Goal: Information Seeking & Learning: Learn about a topic

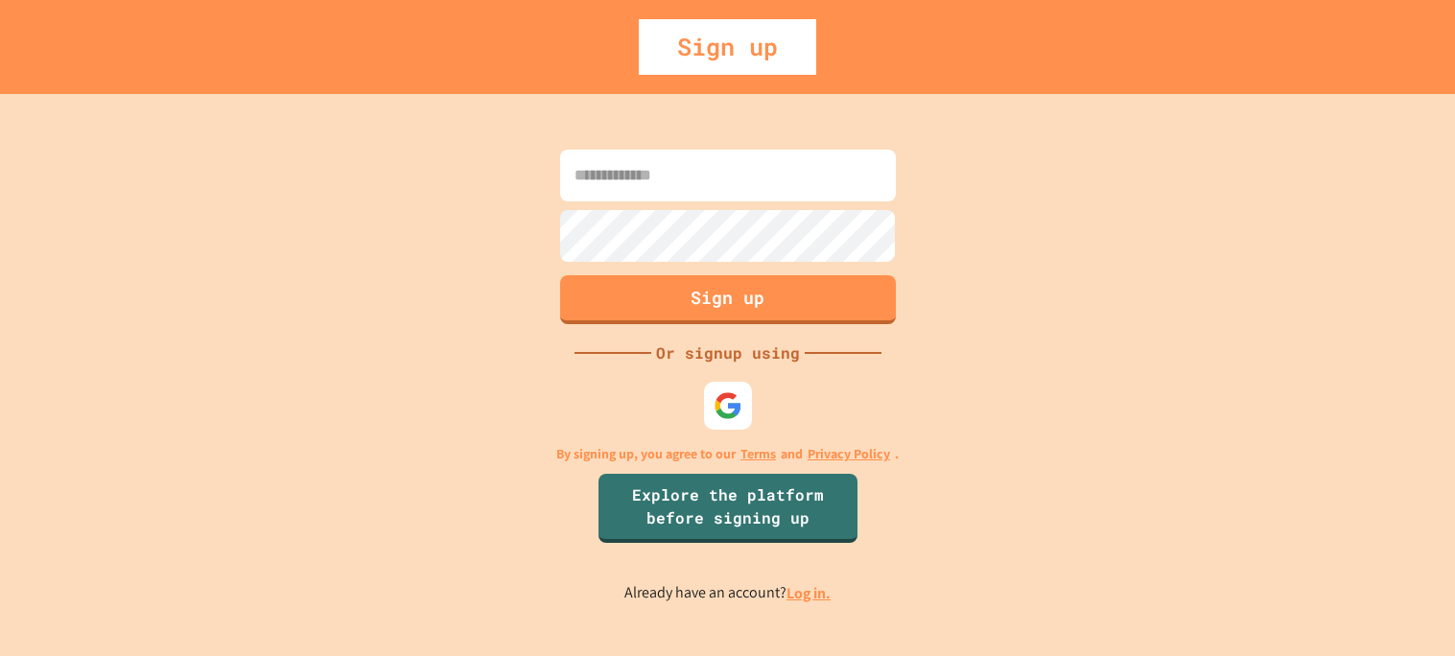
click at [695, 187] on input at bounding box center [728, 176] width 336 height 52
type input "*"
type input "**********"
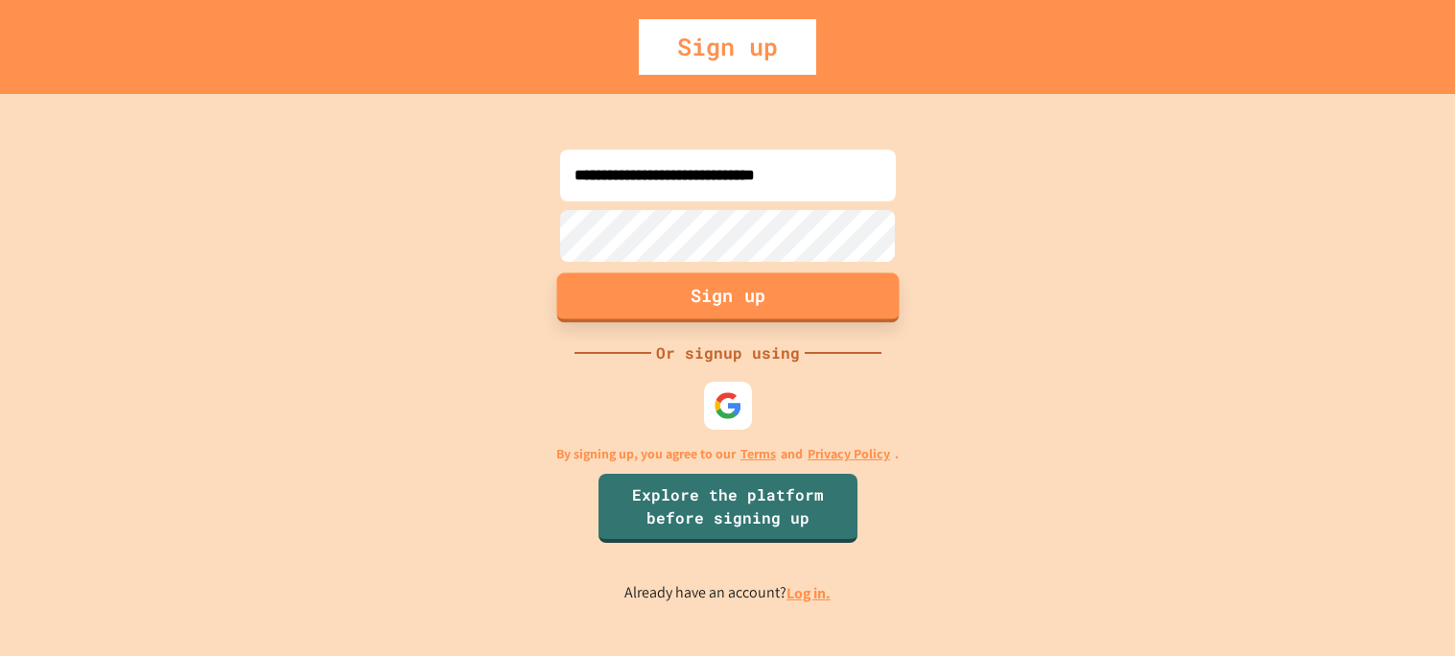
click at [777, 310] on button "Sign up" at bounding box center [727, 297] width 342 height 50
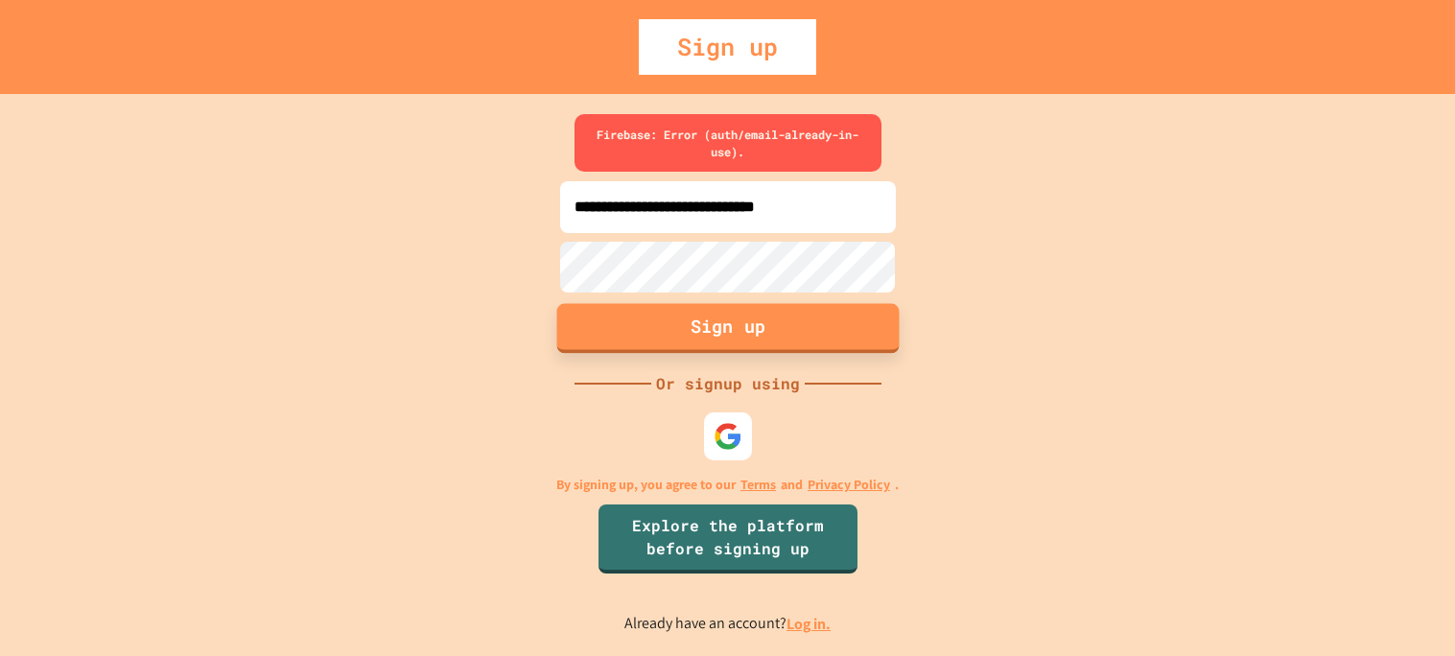
click at [780, 307] on button "Sign up" at bounding box center [727, 329] width 342 height 50
click at [781, 312] on button "Sign up" at bounding box center [727, 329] width 342 height 50
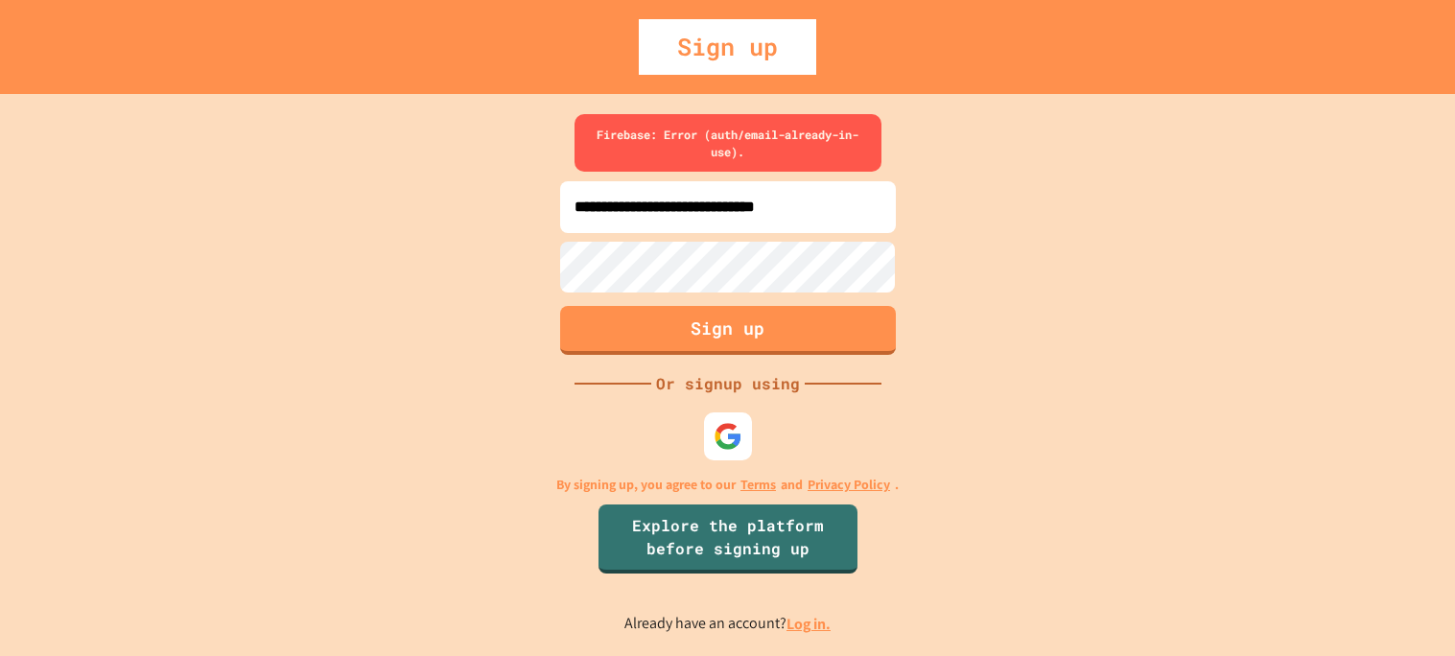
click at [794, 619] on link "Log in." at bounding box center [809, 624] width 44 height 20
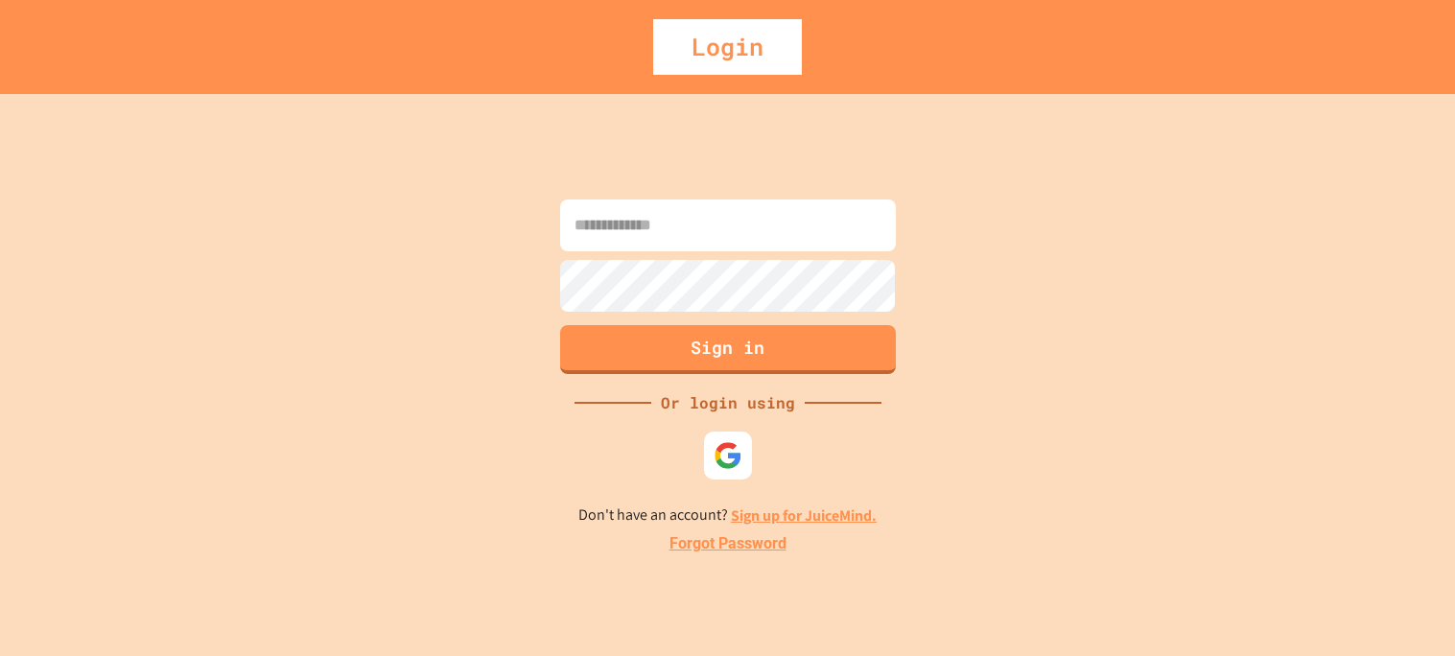
click at [730, 241] on input at bounding box center [728, 226] width 336 height 52
type input "**********"
click at [753, 380] on div "**********" at bounding box center [727, 375] width 1455 height 562
click at [754, 364] on button "Sign in" at bounding box center [727, 347] width 342 height 50
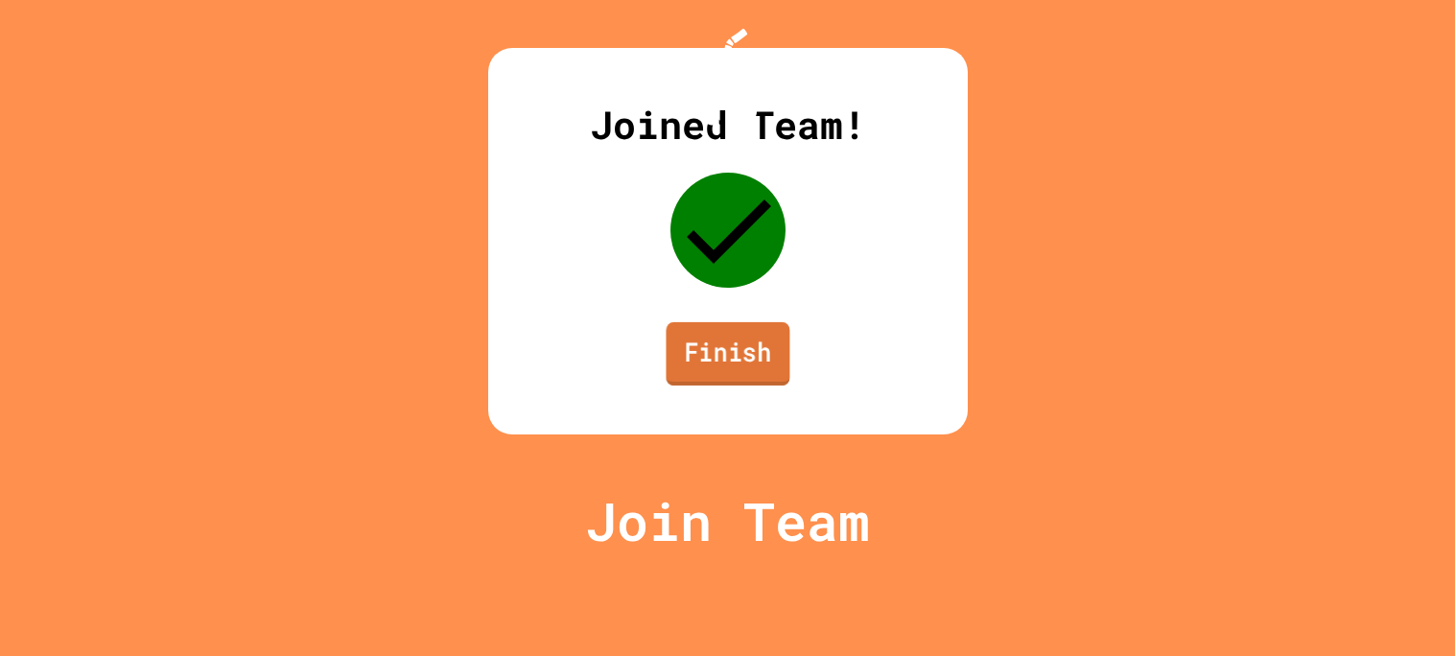
click at [780, 386] on link "Finish" at bounding box center [728, 353] width 124 height 63
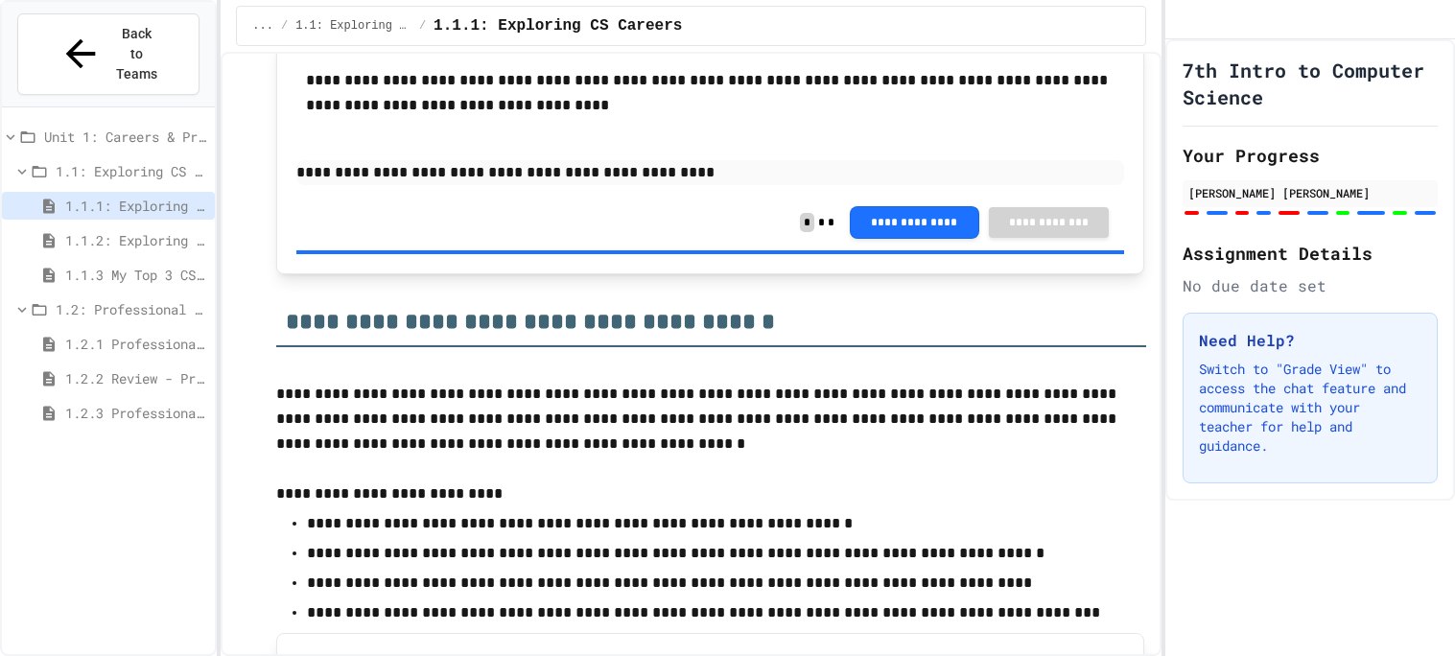
scroll to position [868, 0]
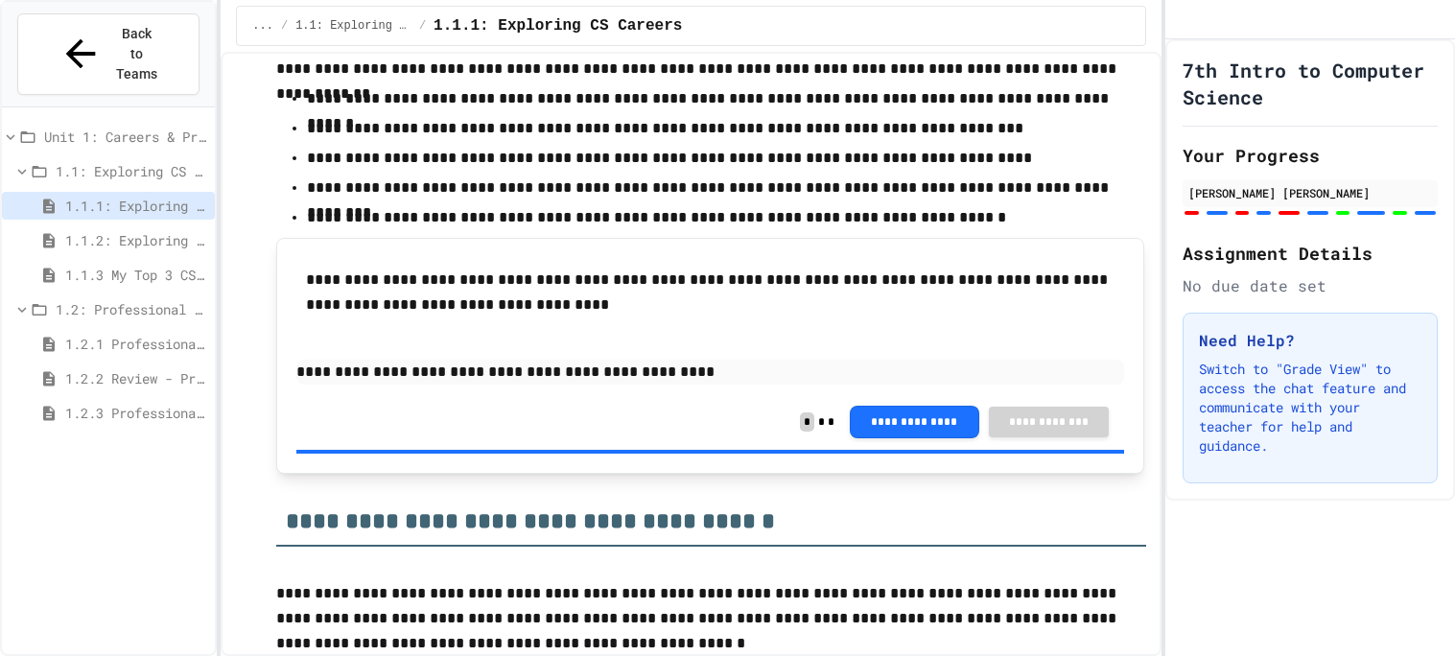
click at [101, 399] on div "1.2.3 Professional Communication Challenge" at bounding box center [108, 416] width 213 height 35
click at [101, 403] on span "1.2.3 Professional Communication Challenge" at bounding box center [136, 413] width 142 height 20
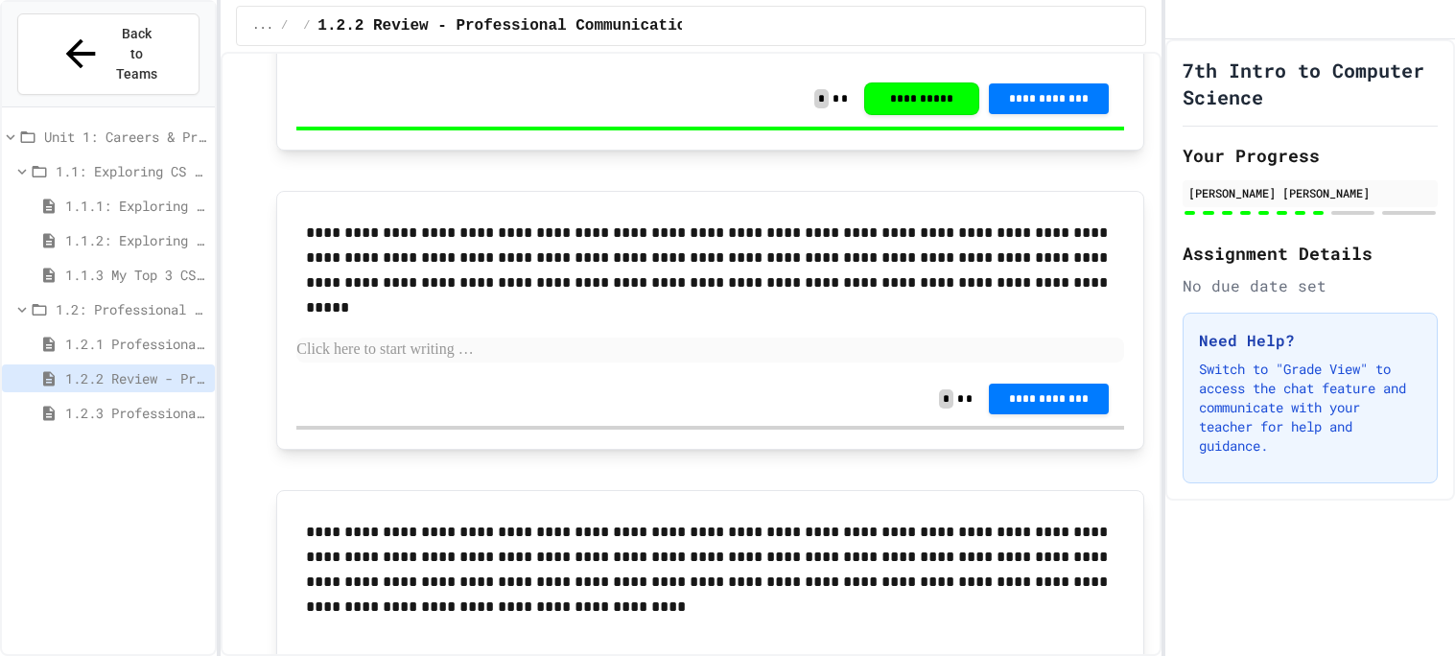
scroll to position [3884, 0]
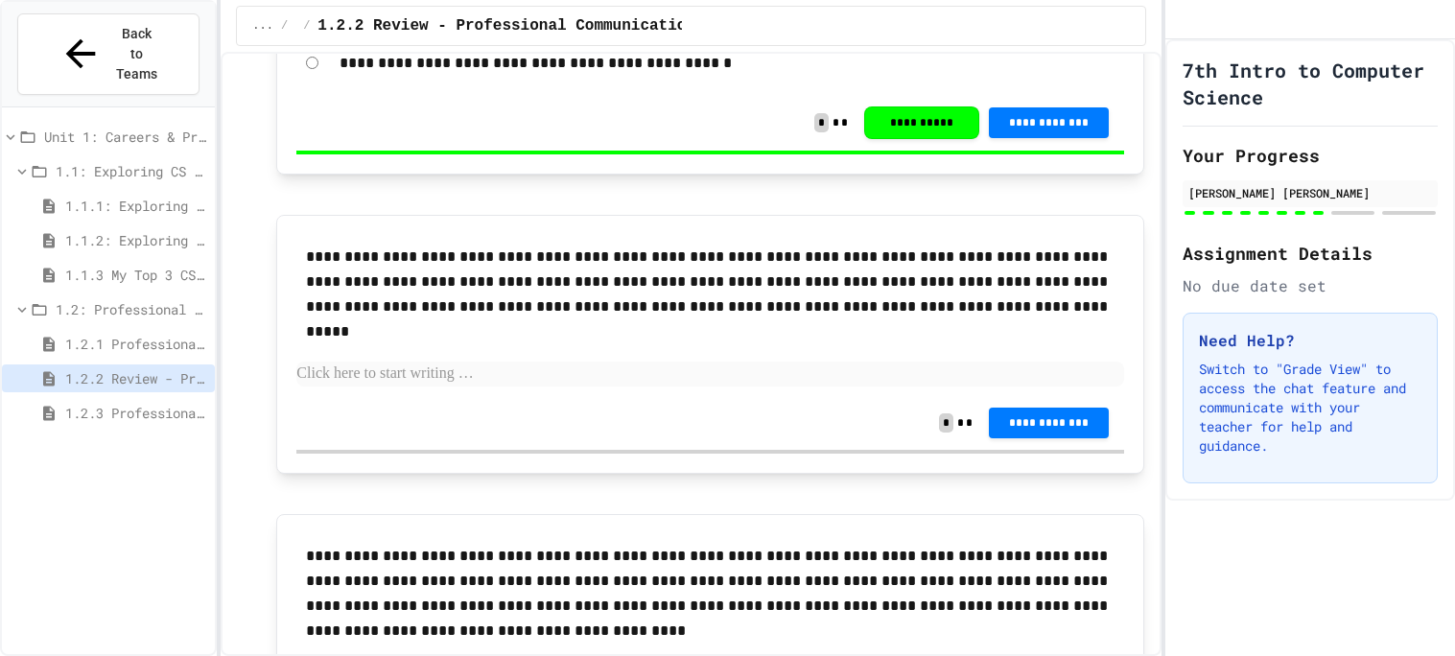
click at [465, 371] on div "**********" at bounding box center [710, 315] width 828 height 161
click at [462, 364] on p at bounding box center [710, 374] width 828 height 25
click at [145, 161] on span "1.1: Exploring CS Careers" at bounding box center [132, 171] width 152 height 20
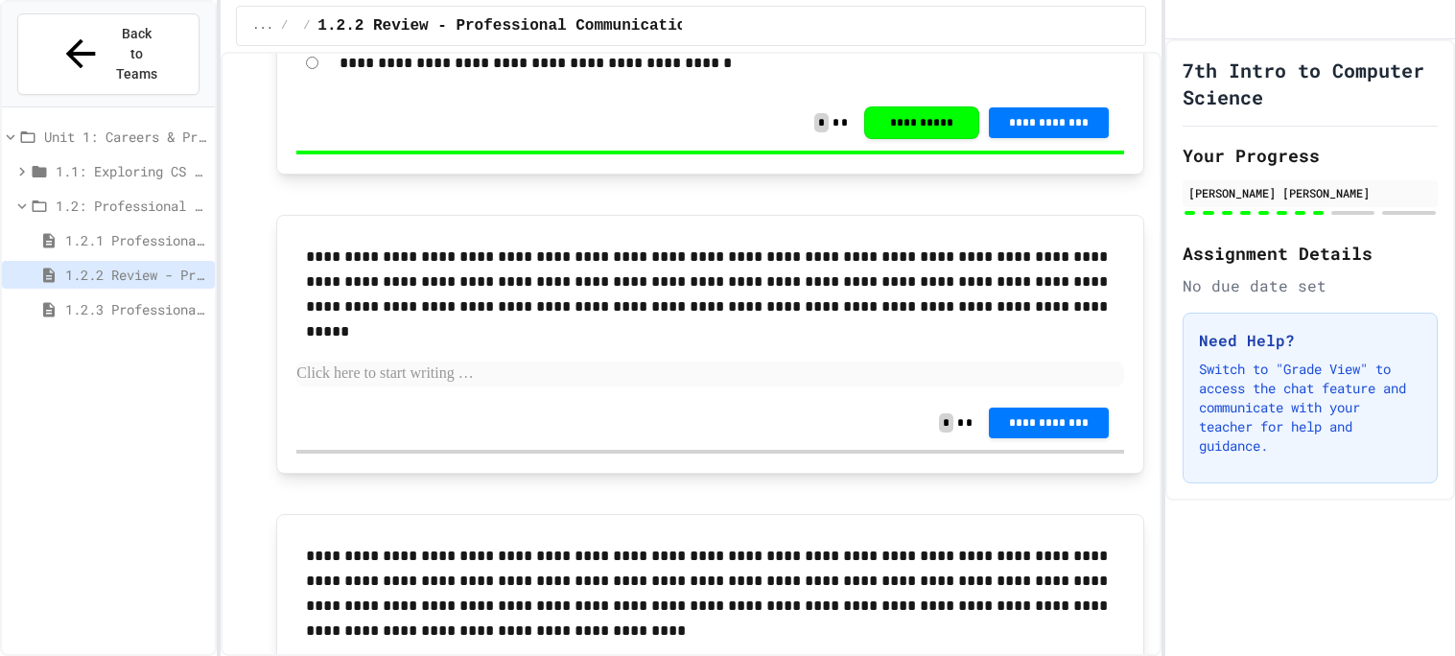
click at [145, 161] on span "1.1: Exploring CS Careers" at bounding box center [132, 171] width 152 height 20
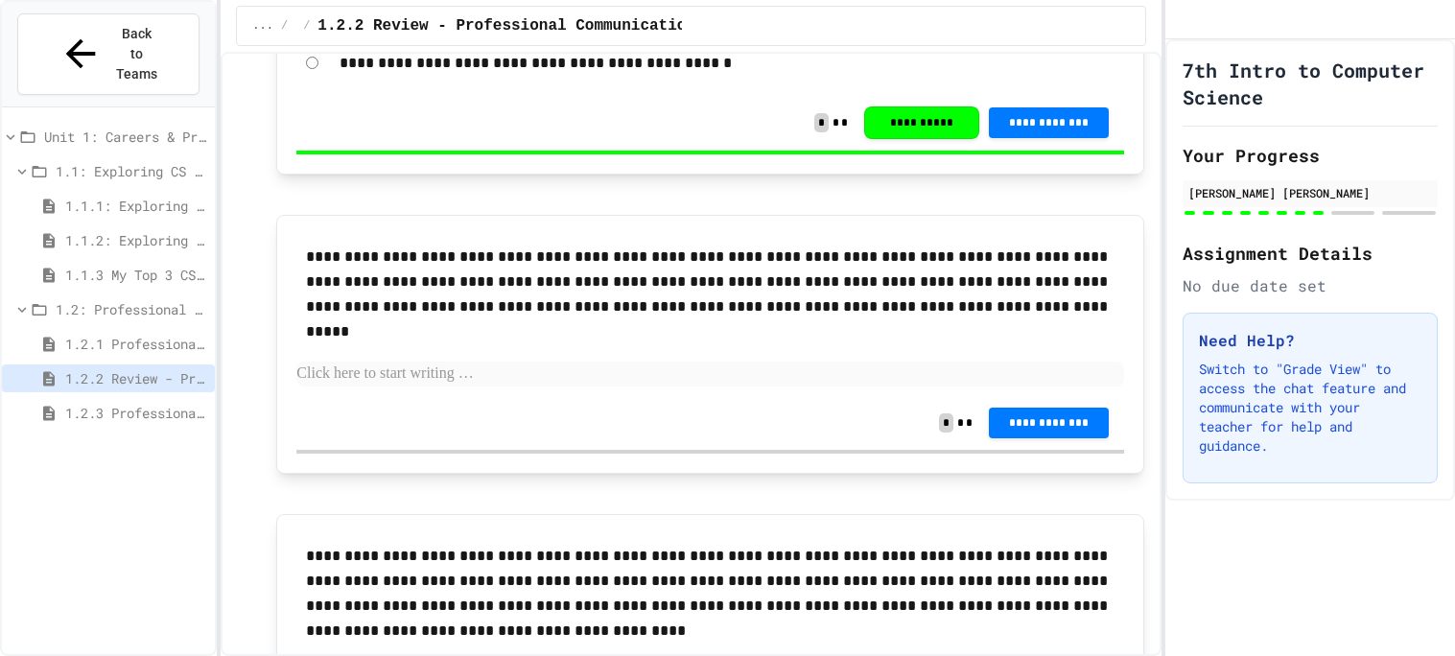
click at [148, 196] on span "1.1.1: Exploring CS Careers" at bounding box center [136, 206] width 142 height 20
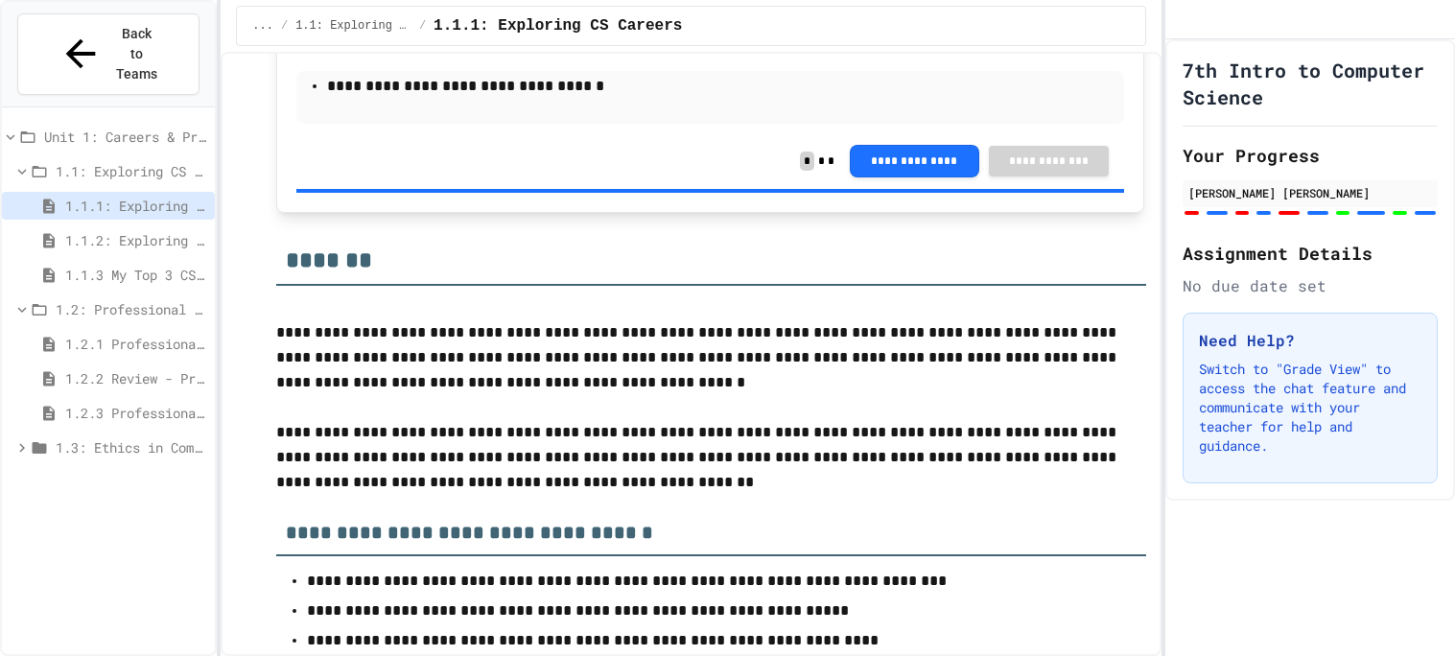
scroll to position [7310, 0]
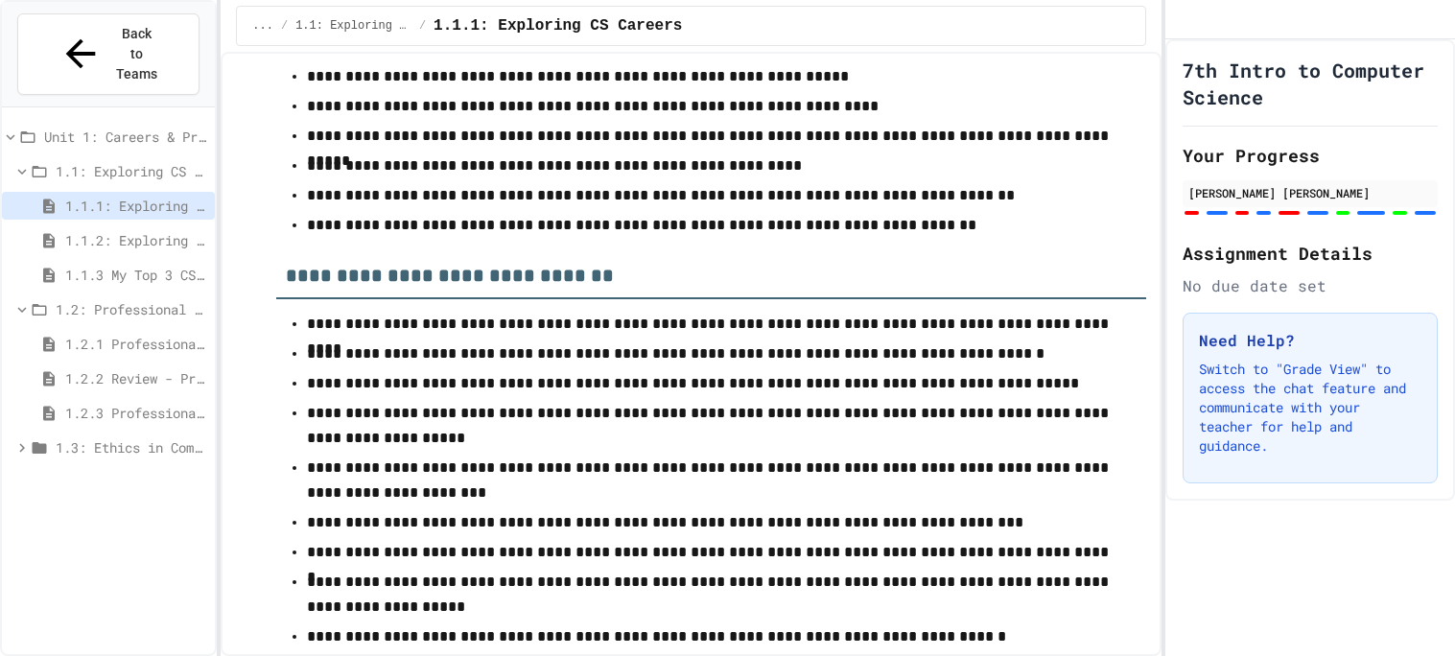
click at [412, 401] on p "**********" at bounding box center [711, 426] width 809 height 50
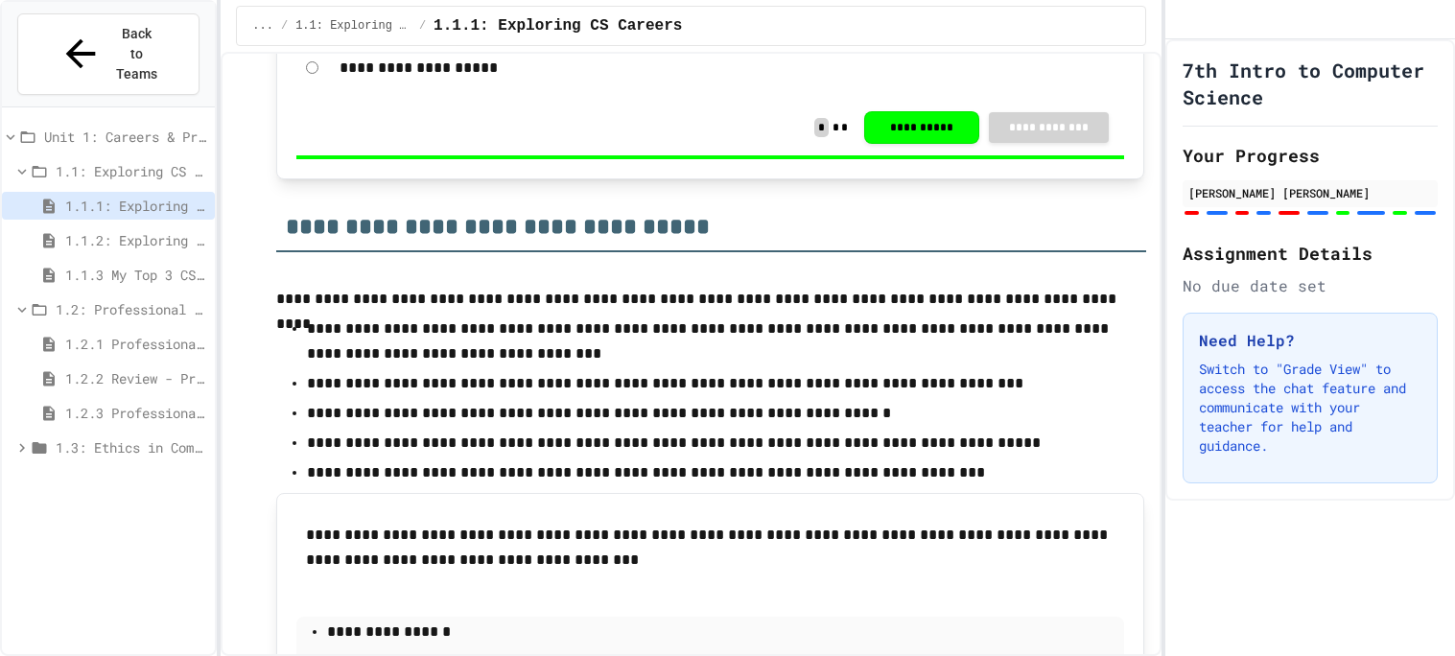
scroll to position [4930, 0]
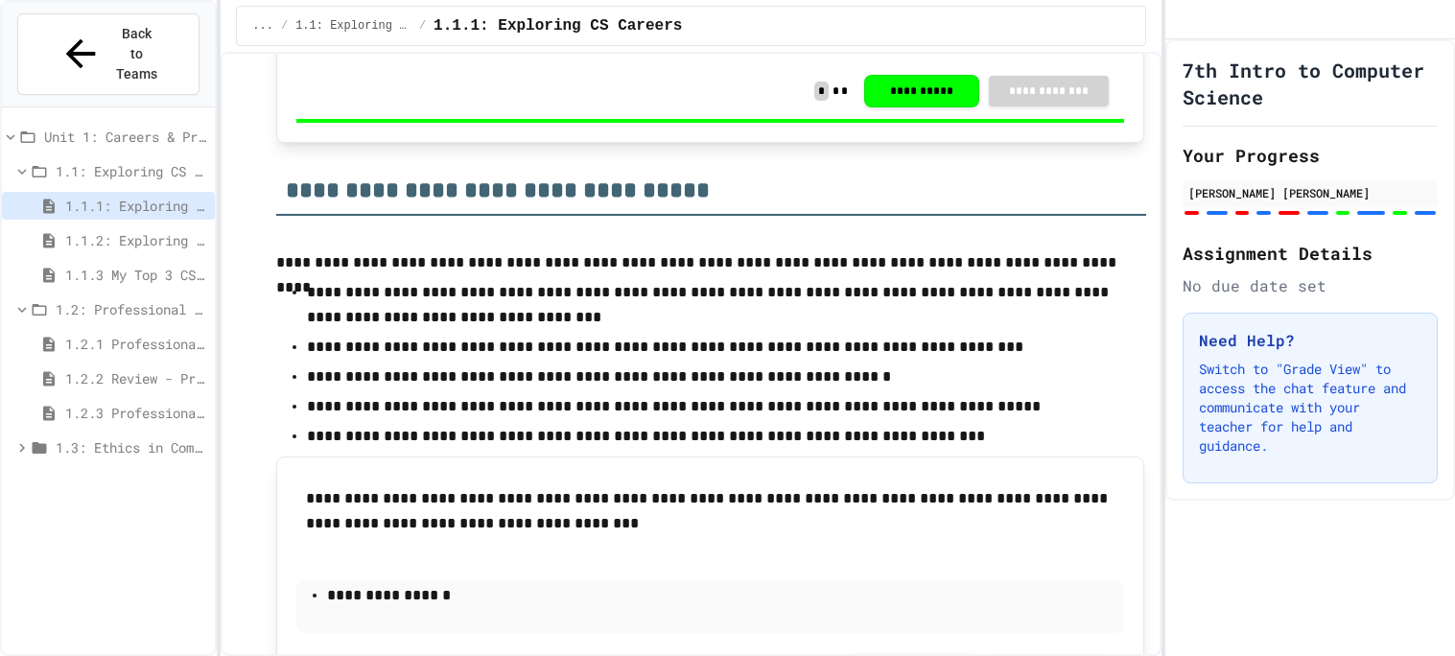
click at [132, 230] on span "1.1.2: Exploring CS Careers - Review" at bounding box center [136, 240] width 142 height 20
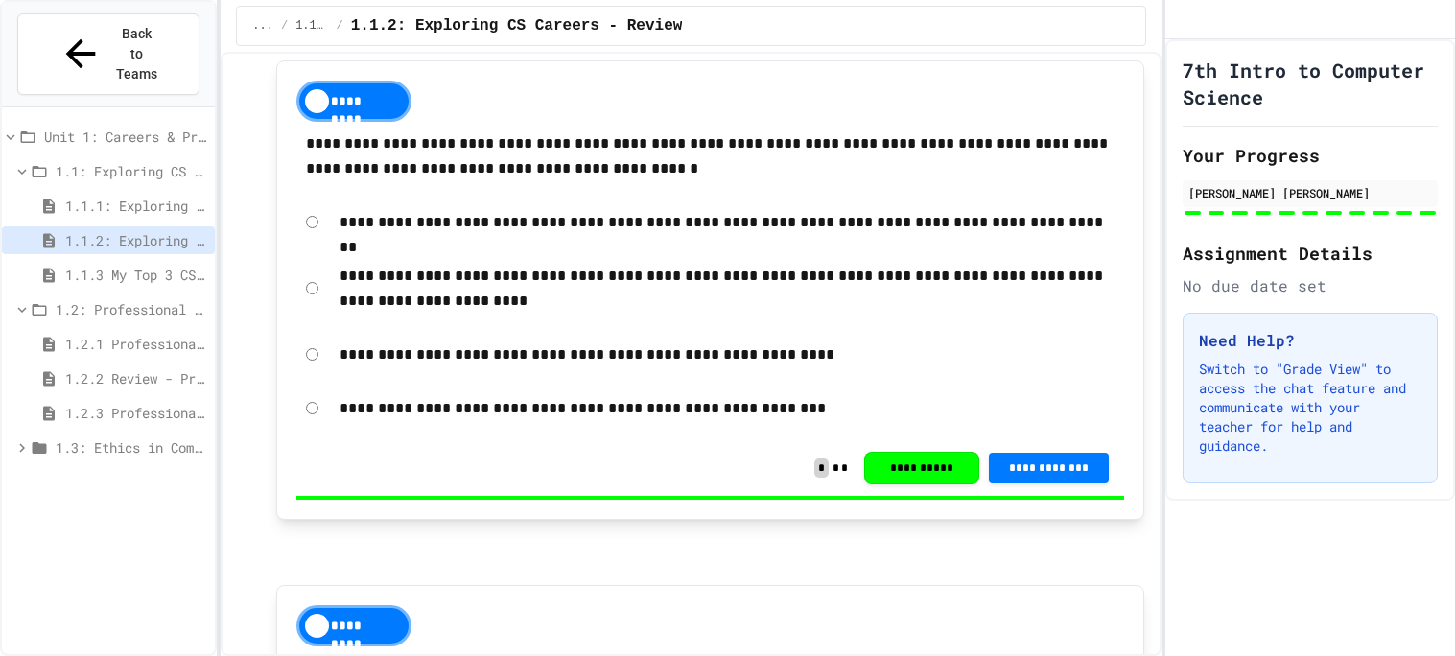
scroll to position [4897, 0]
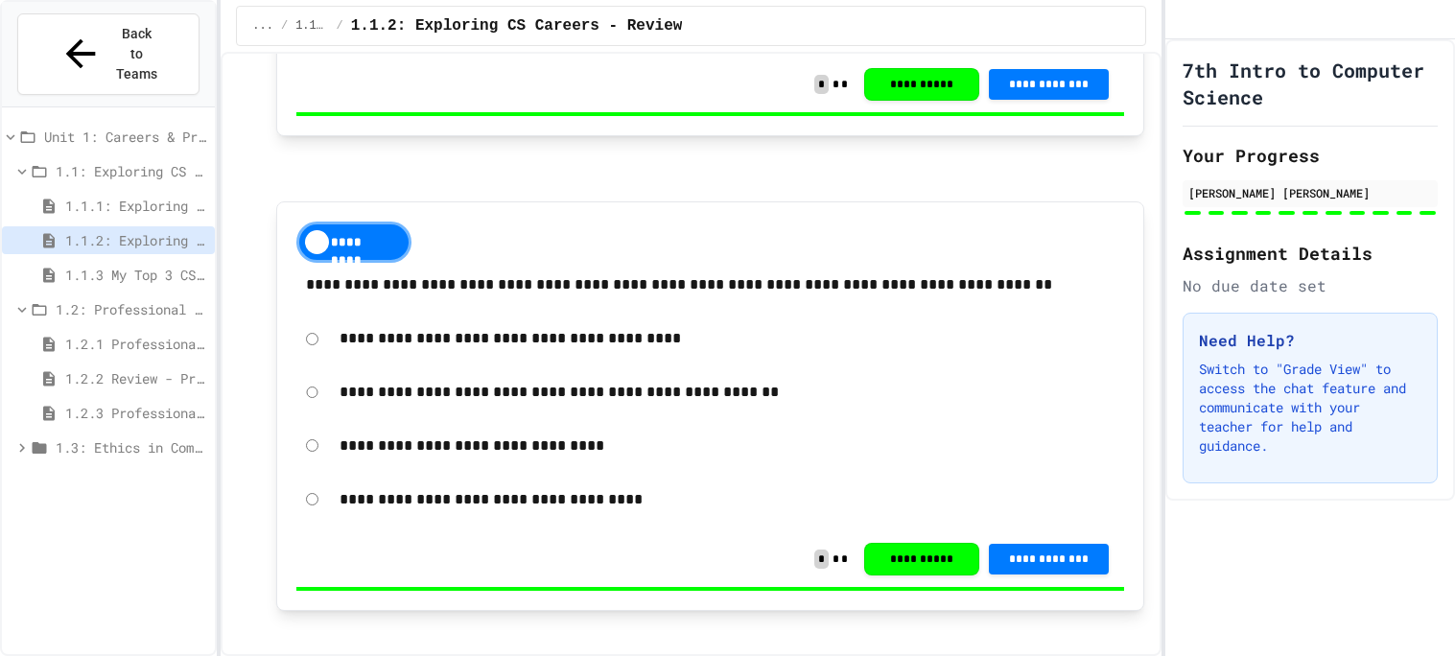
click at [159, 196] on span "1.1.1: Exploring CS Careers" at bounding box center [136, 206] width 142 height 20
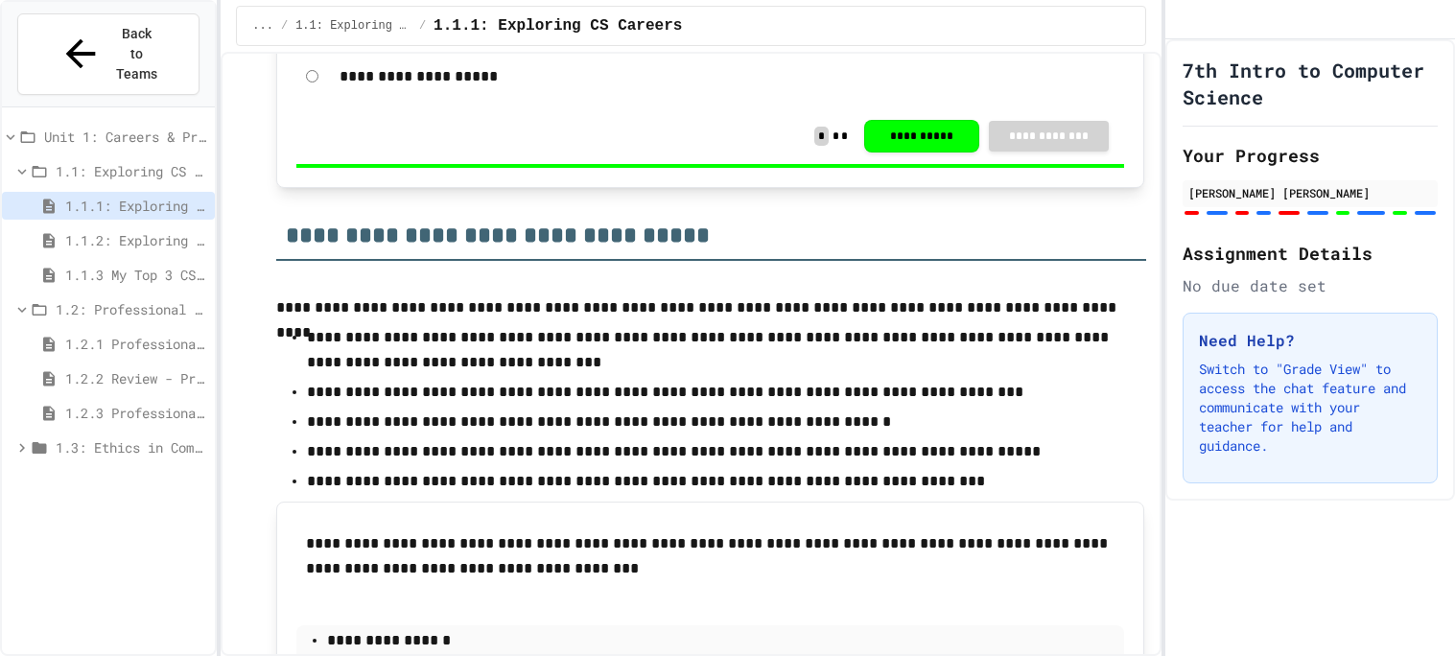
scroll to position [4884, 0]
click at [144, 265] on span "1.1.3 My Top 3 CS Careers!" at bounding box center [136, 275] width 142 height 20
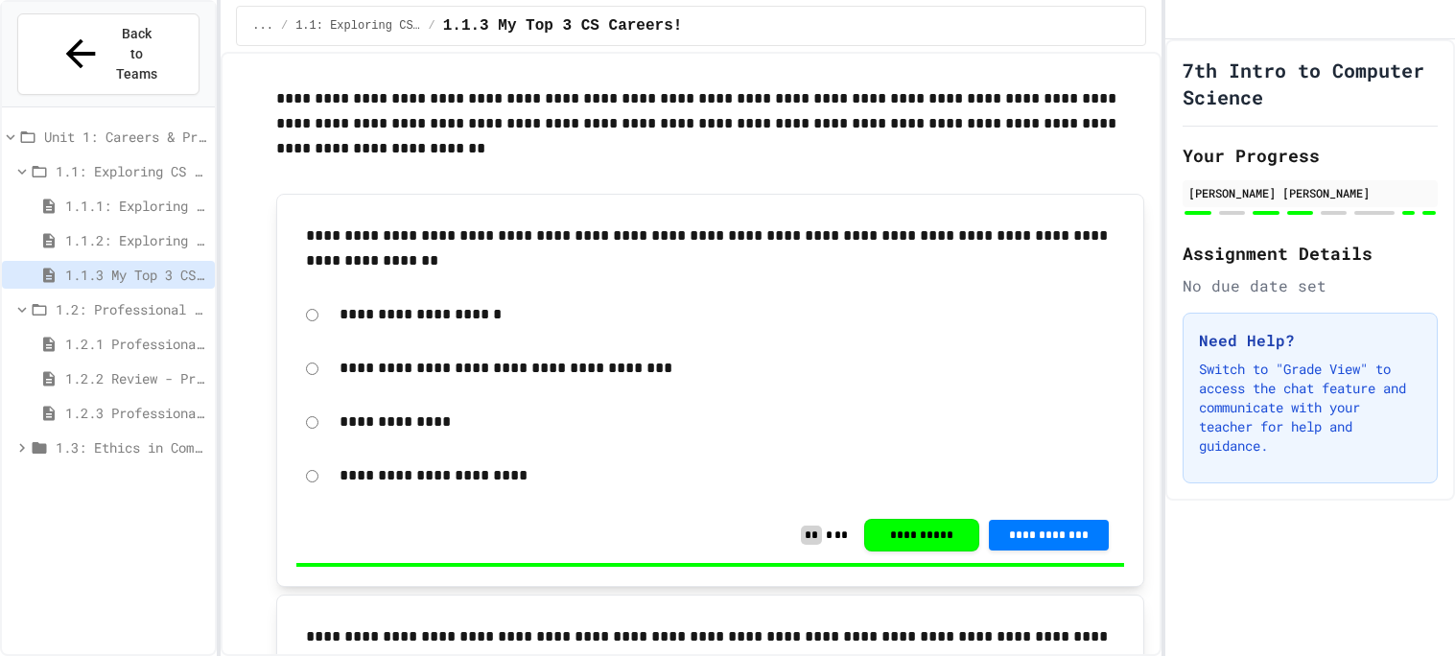
scroll to position [429, 0]
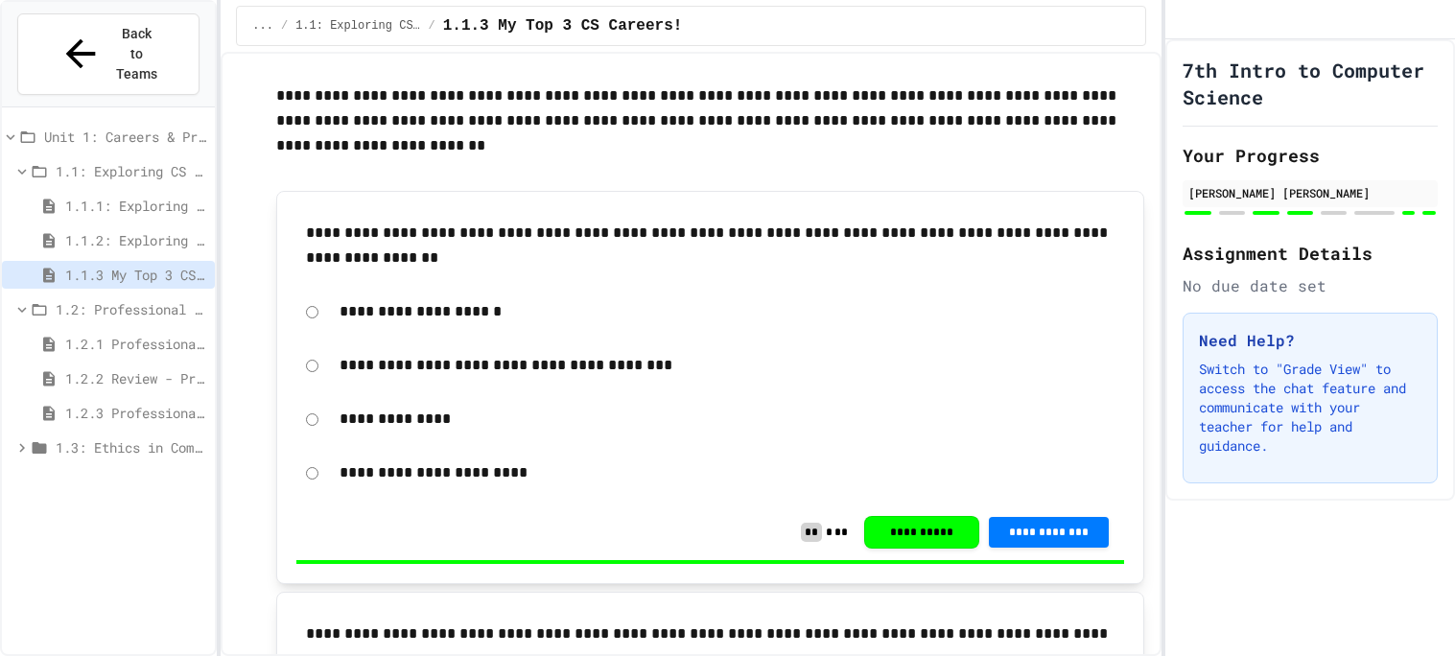
click at [376, 27] on span "1.1: Exploring CS Careers" at bounding box center [357, 25] width 125 height 15
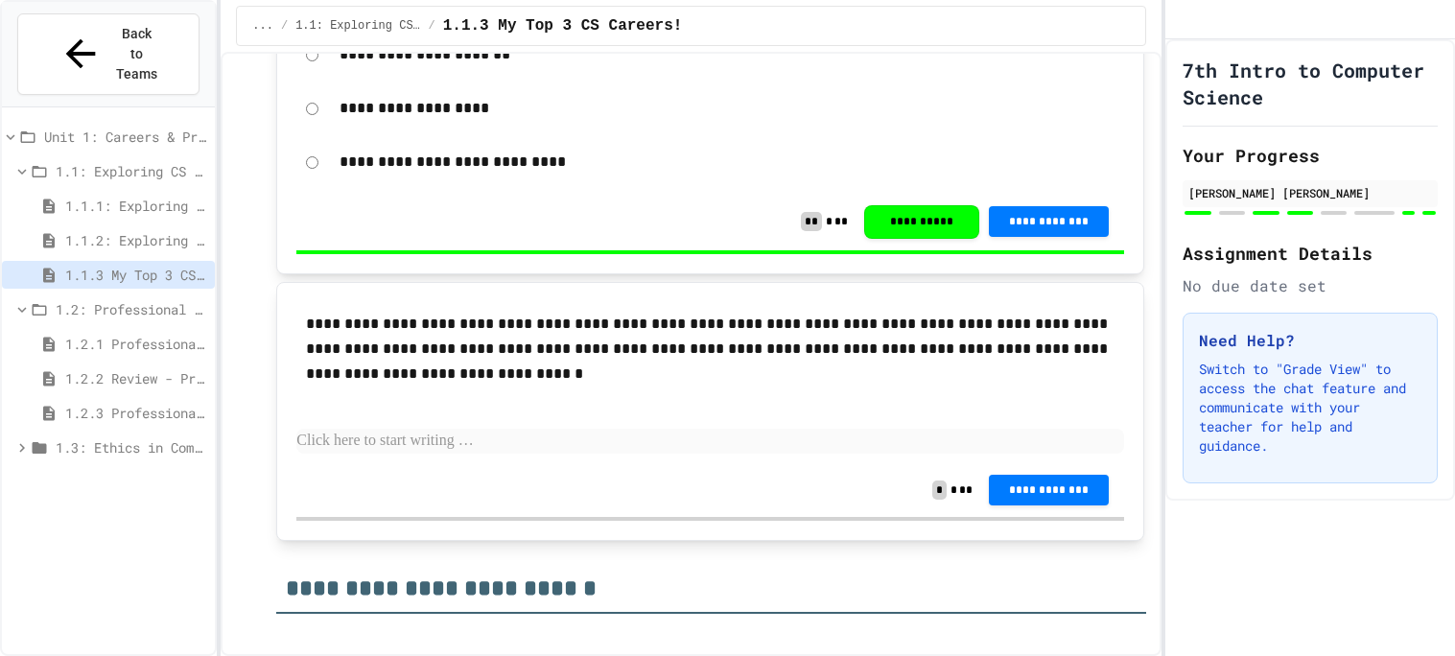
scroll to position [2192, 0]
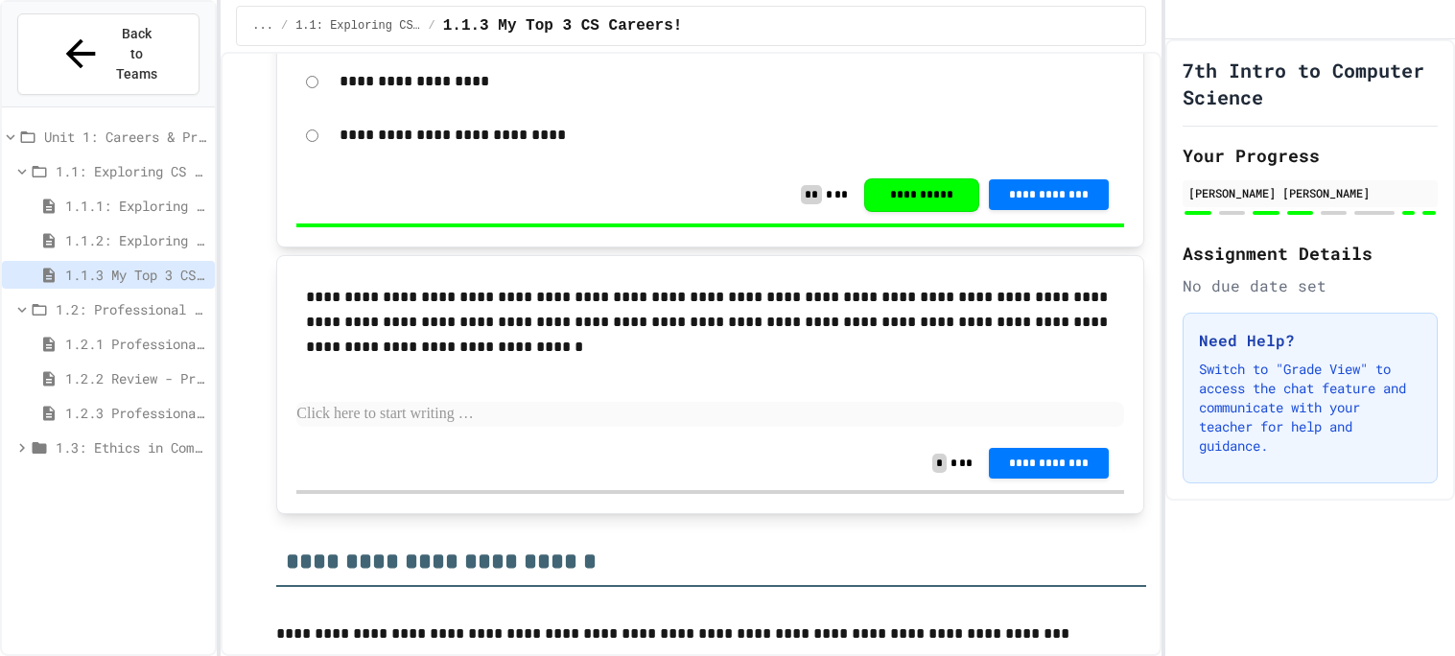
click at [167, 334] on span "1.2.1 Professional Communication" at bounding box center [136, 344] width 142 height 20
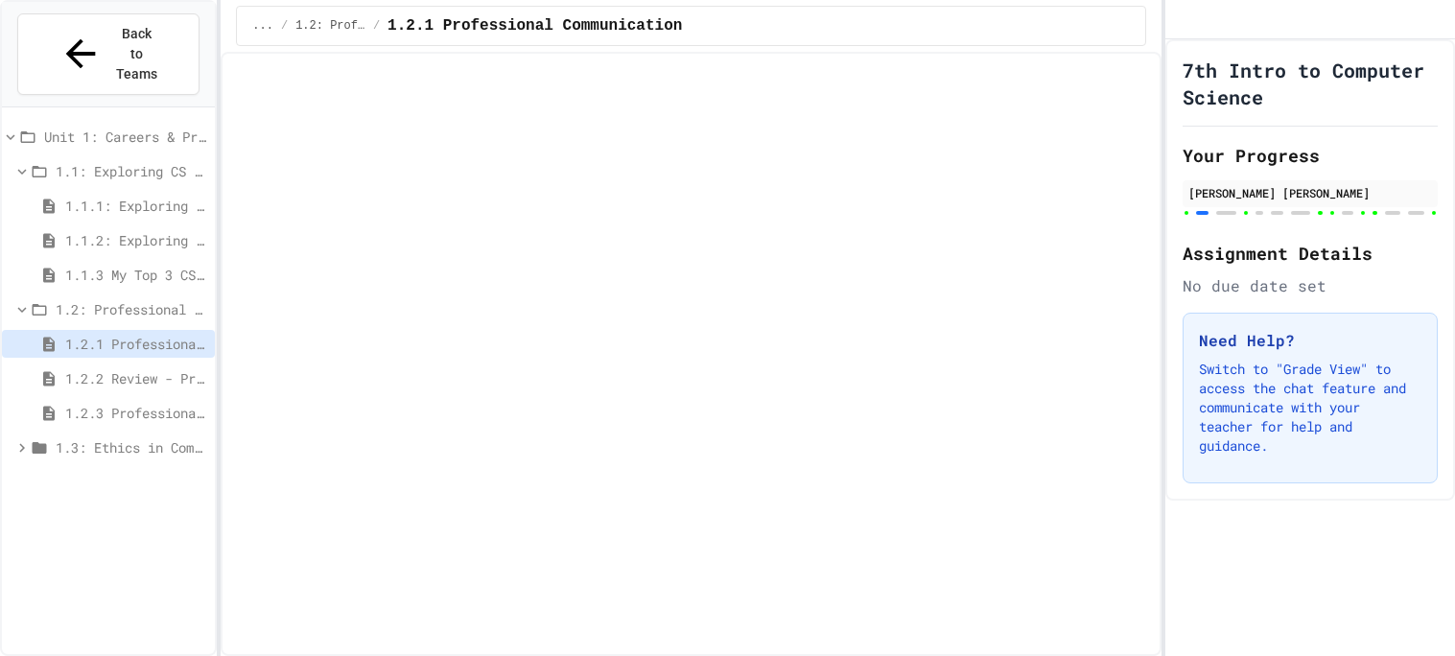
click at [170, 299] on span "1.2: Professional Communication" at bounding box center [132, 309] width 152 height 20
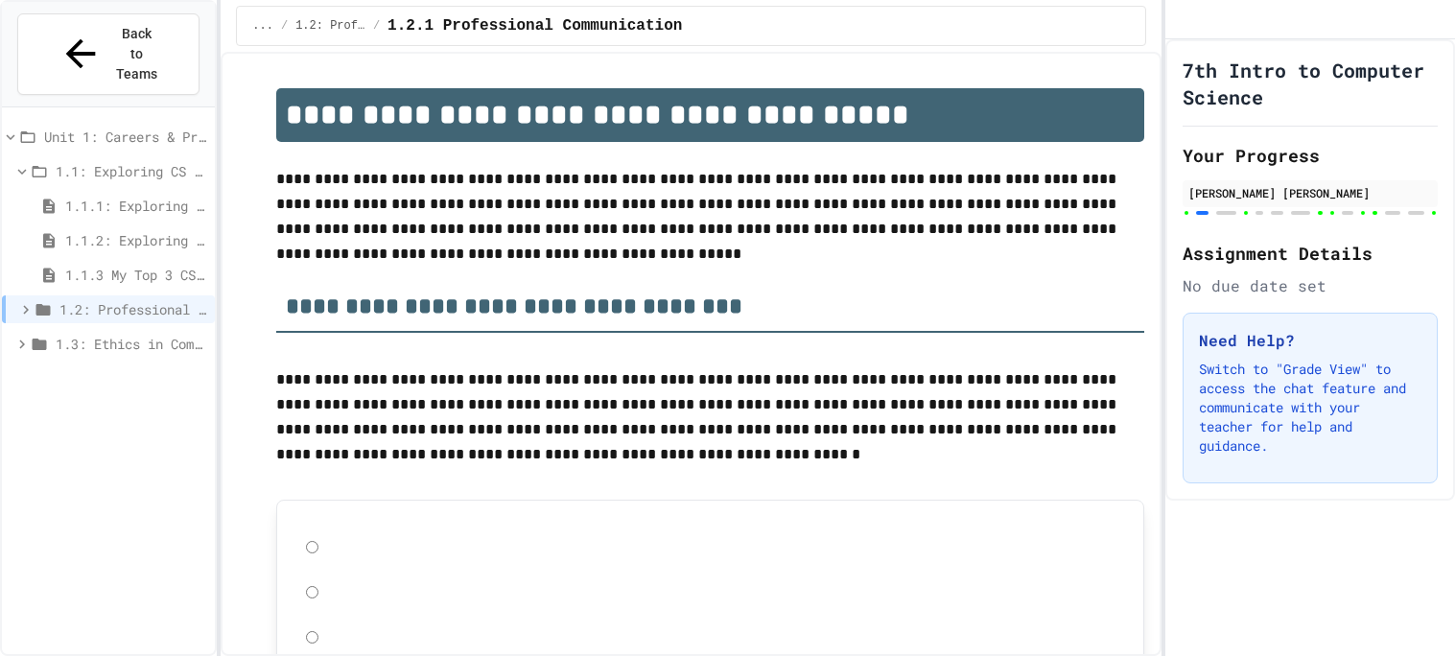
click at [169, 299] on span "1.2: Professional Communication" at bounding box center [133, 309] width 148 height 20
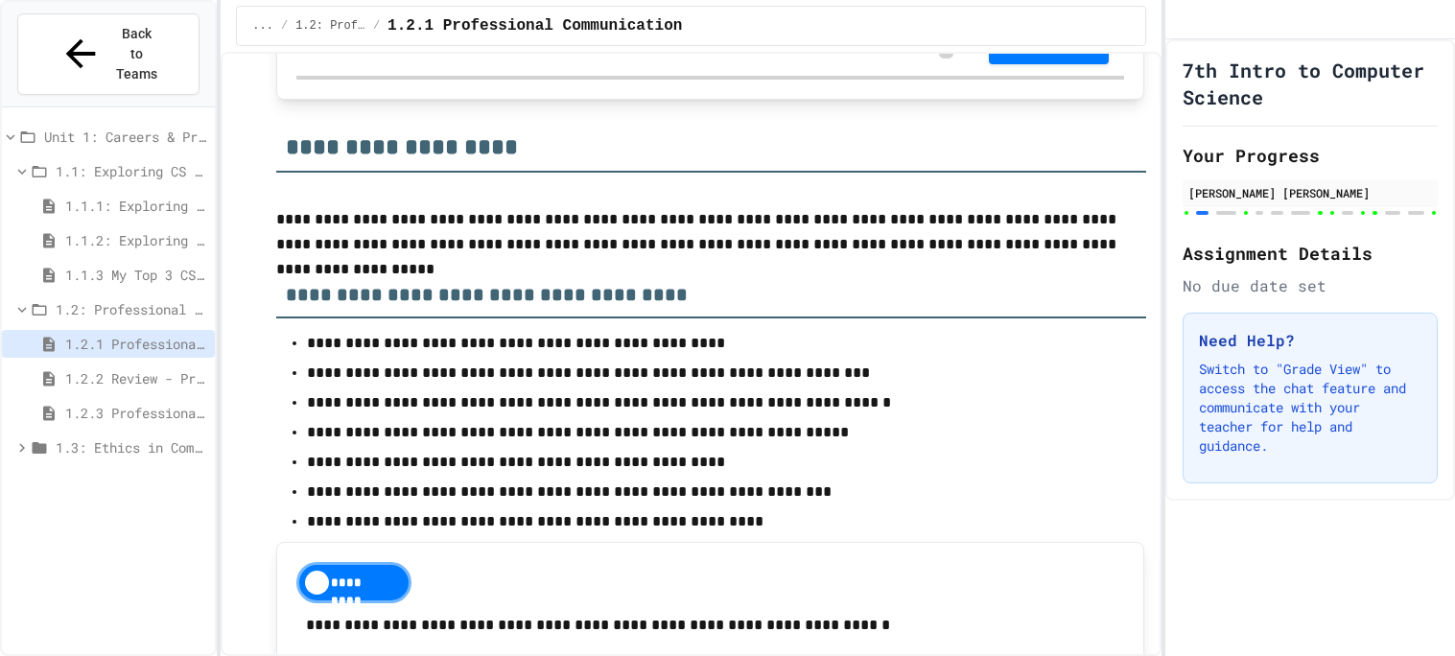
scroll to position [2519, 0]
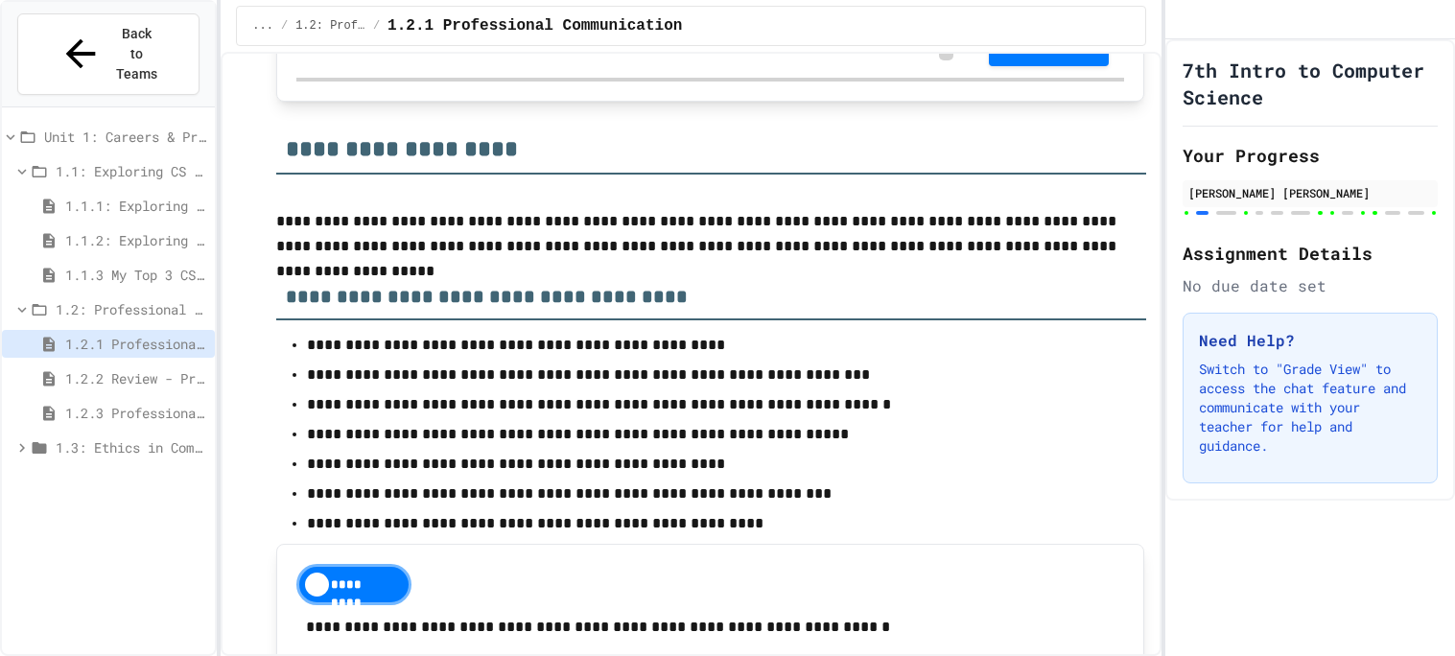
click at [189, 437] on span "1.3: Ethics in Computing" at bounding box center [132, 447] width 152 height 20
click at [159, 472] on span "1.3.1 Ethics in Computer Science" at bounding box center [136, 482] width 142 height 20
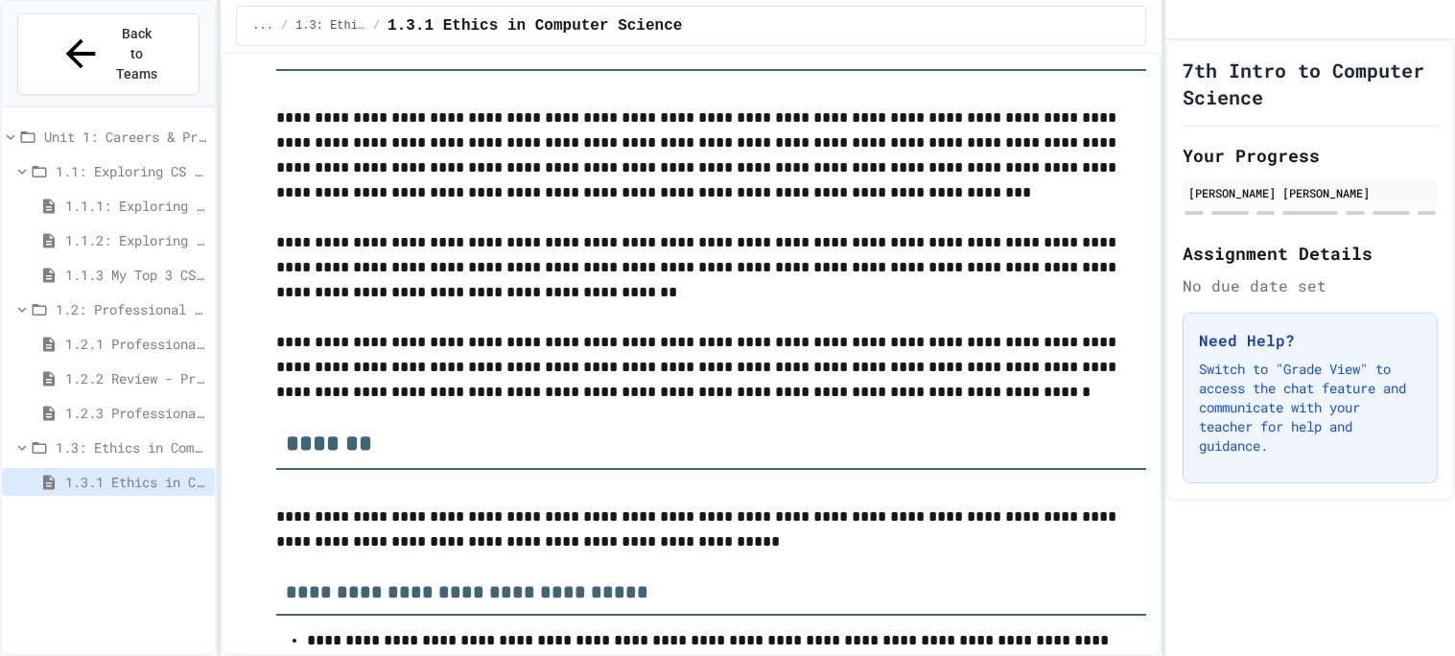
scroll to position [6468, 0]
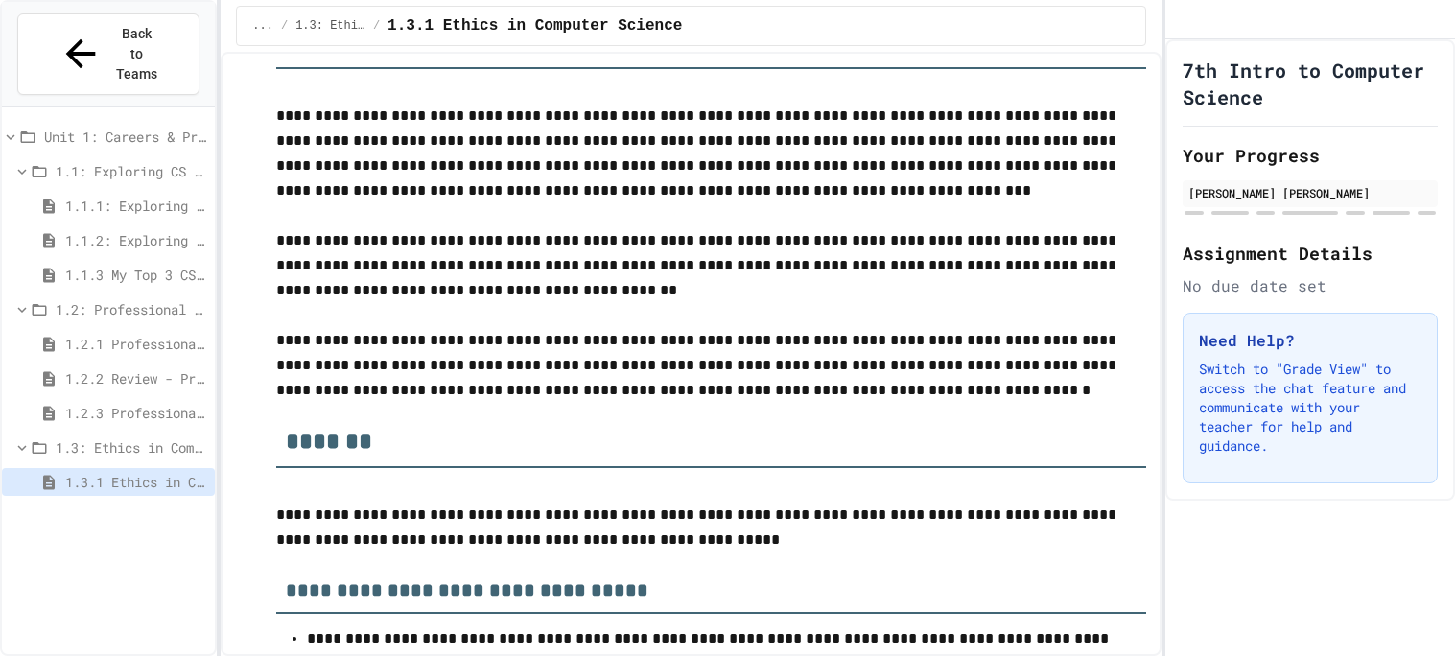
click at [112, 196] on span "1.1.1: Exploring CS Careers" at bounding box center [136, 206] width 142 height 20
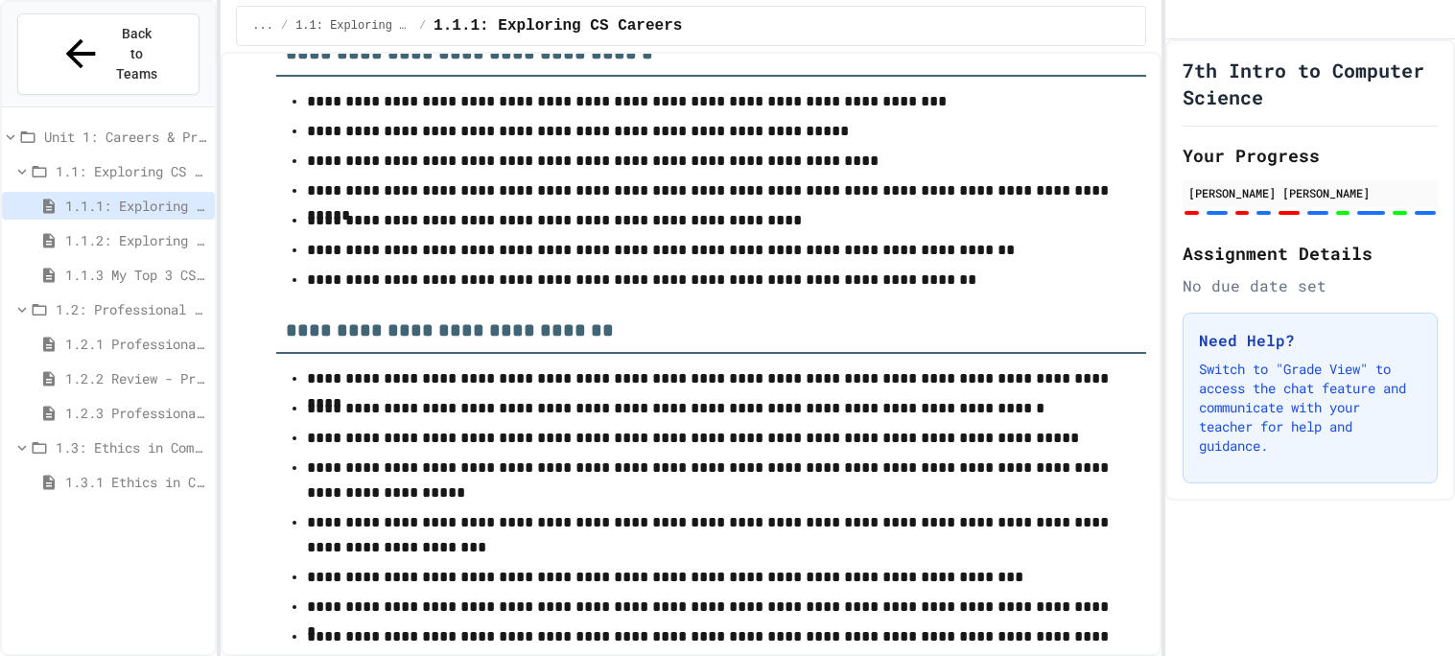
scroll to position [7310, 0]
